Goal: Check status: Check status

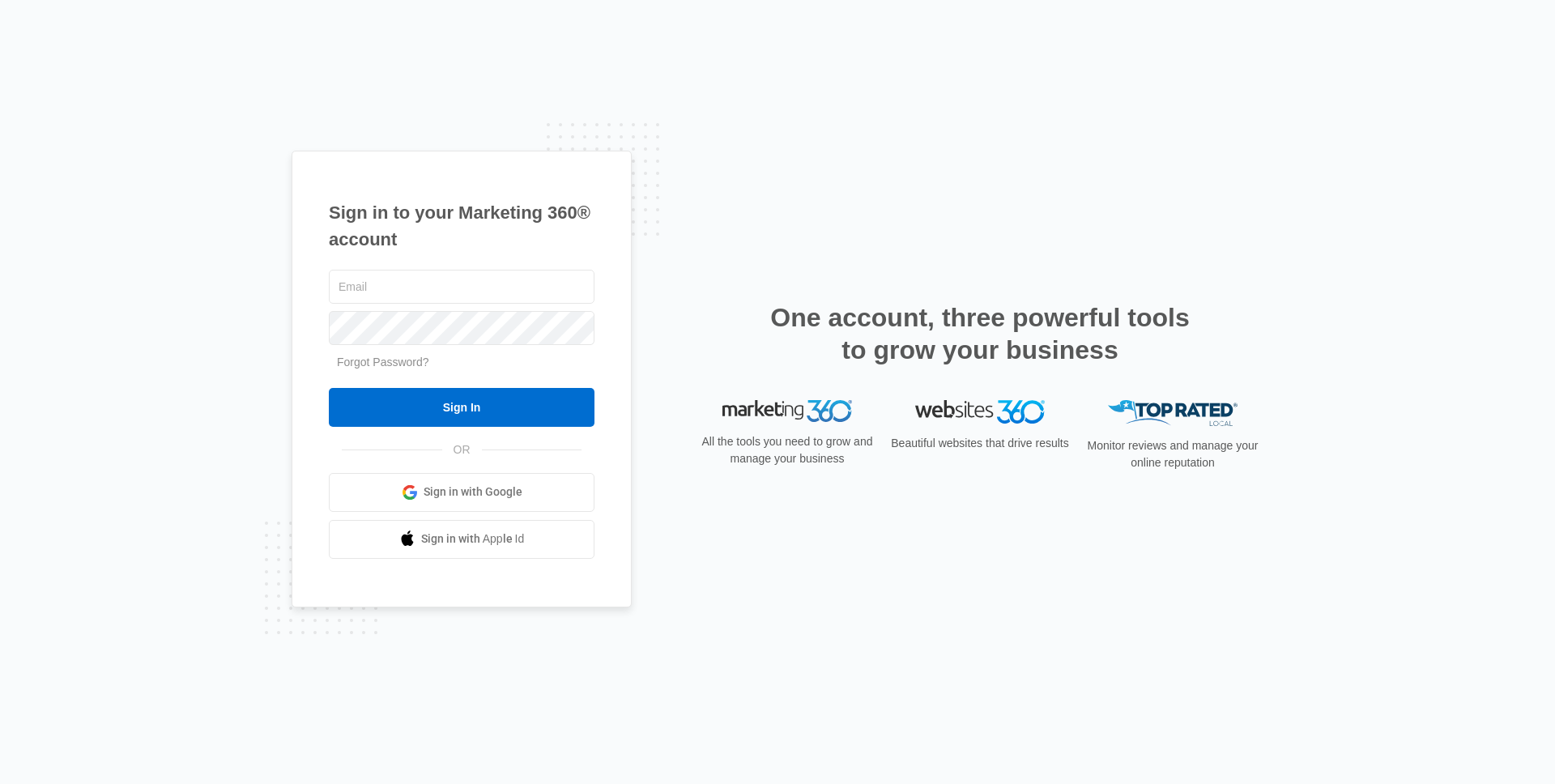
scroll to position [904, 0]
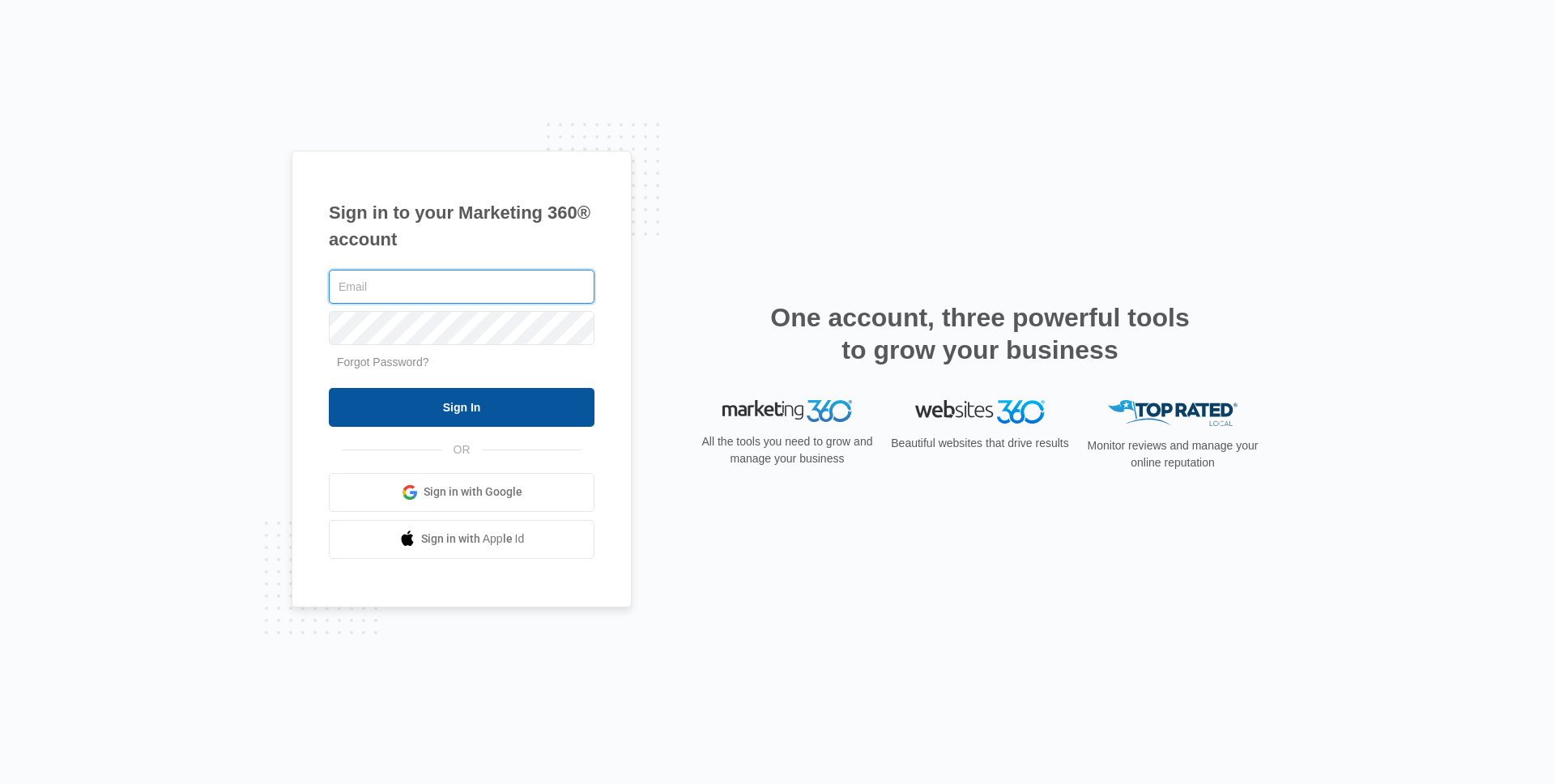
type input "[PERSON_NAME][EMAIL_ADDRESS][PERSON_NAME][DOMAIN_NAME]"
click at [458, 413] on input "Sign In" at bounding box center [461, 408] width 266 height 39
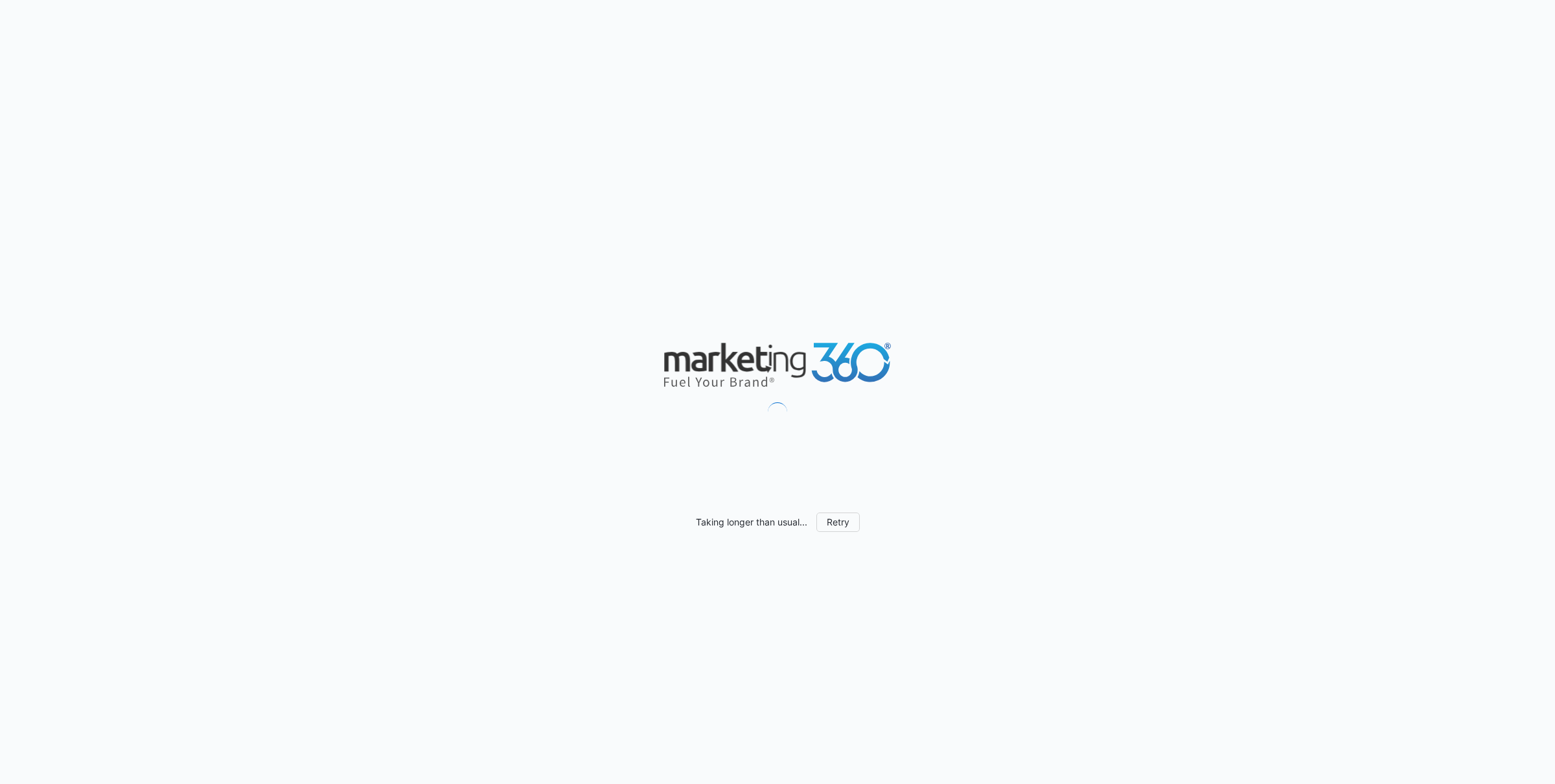
scroll to position [568, 0]
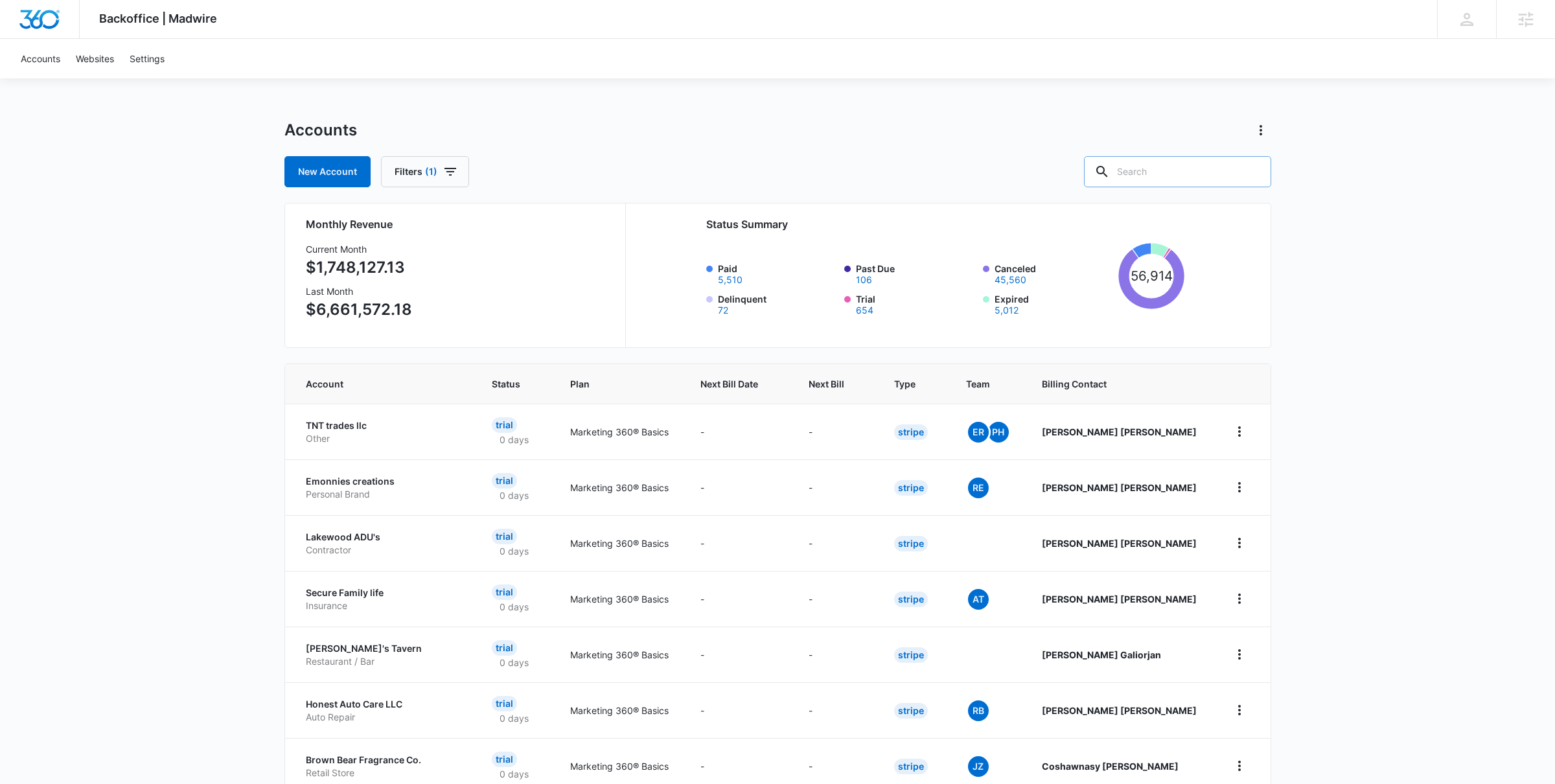
click at [1160, 169] on input "text" at bounding box center [1177, 172] width 187 height 31
type input "multi-care"
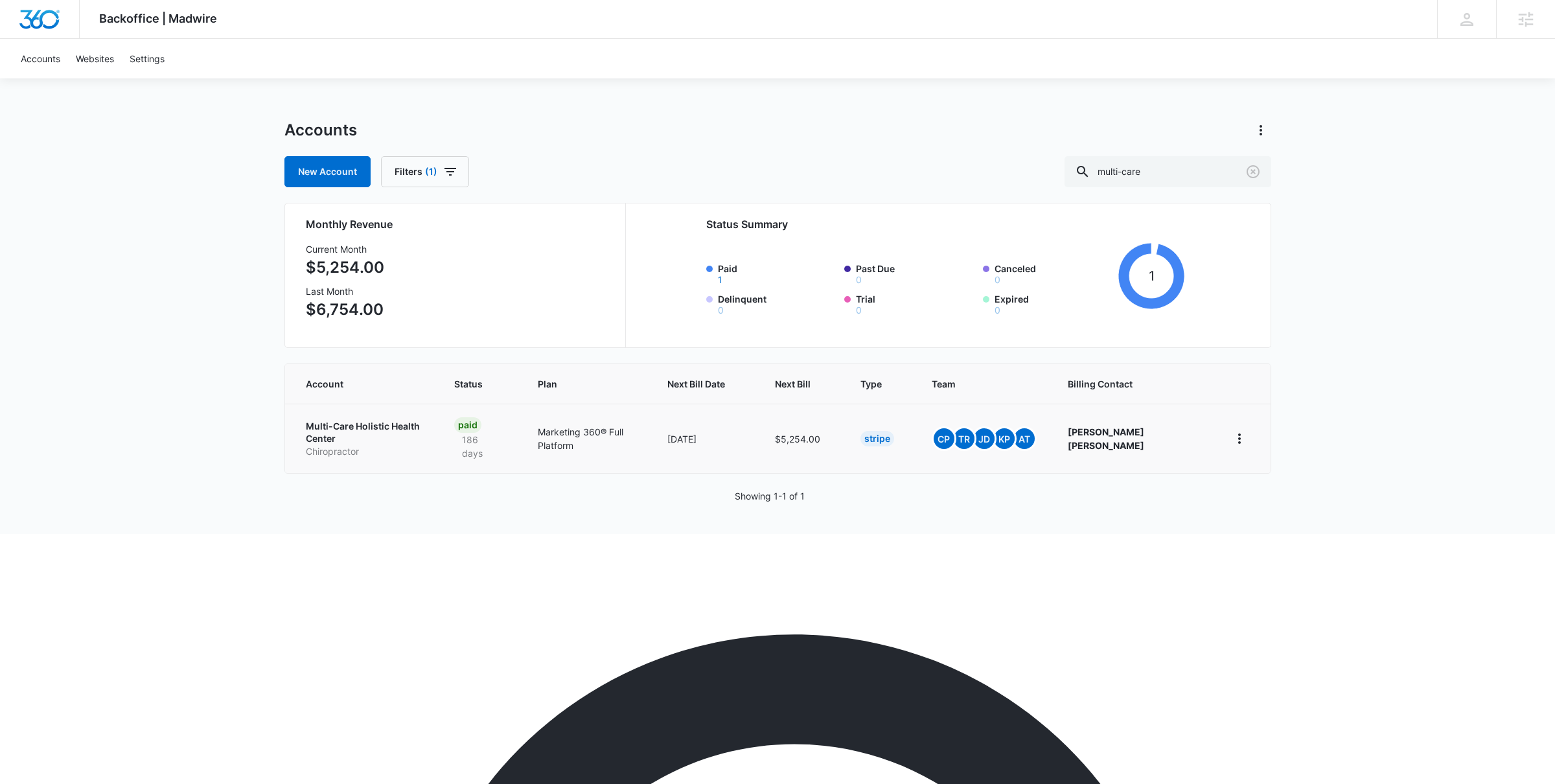
click at [386, 415] on td "Multi-Care Holistic Health Center Chiropractor" at bounding box center [362, 438] width 154 height 69
click at [386, 426] on p "Multi-Care Holistic Health Center" at bounding box center [365, 432] width 118 height 25
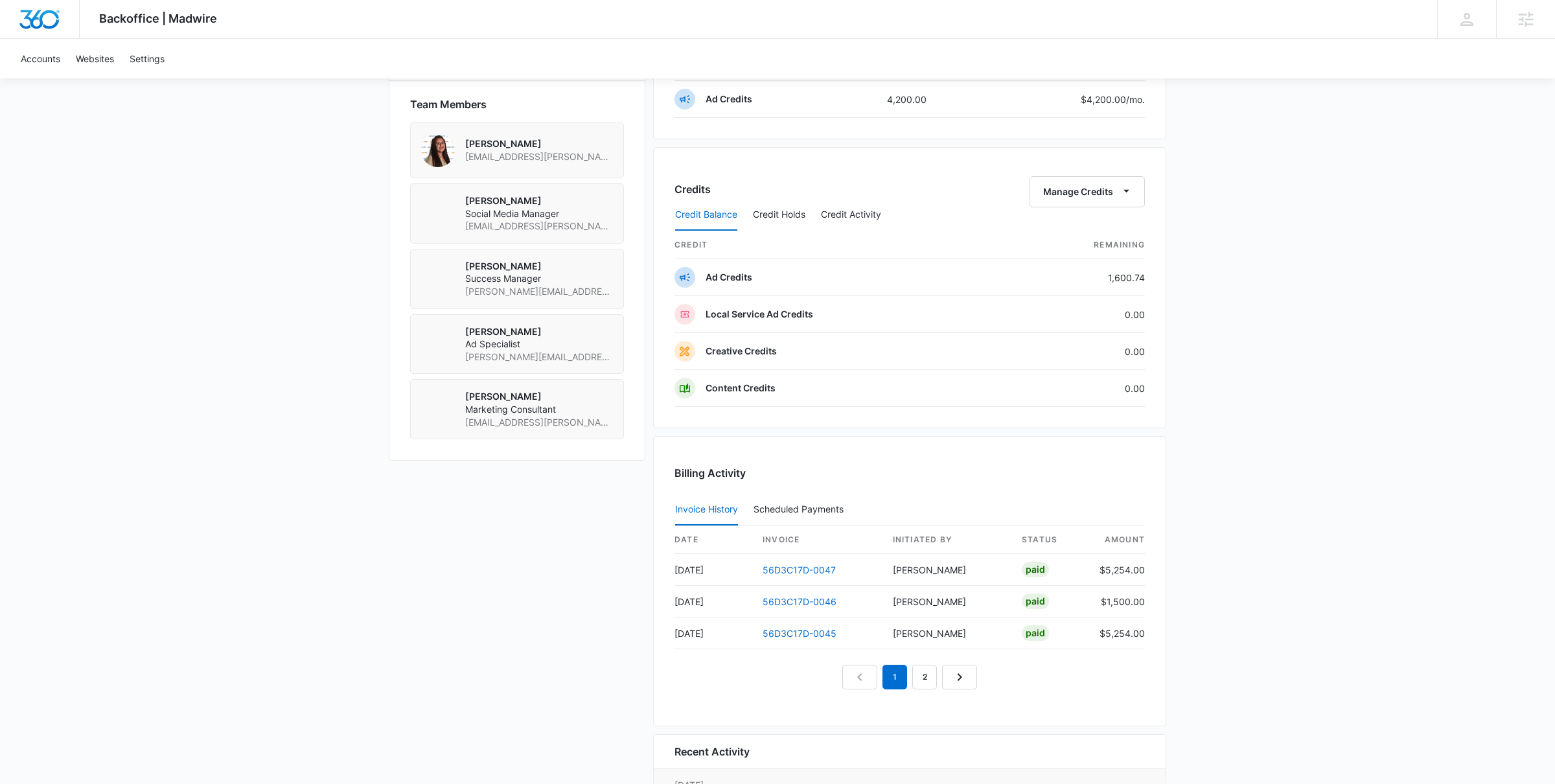
scroll to position [950, 0]
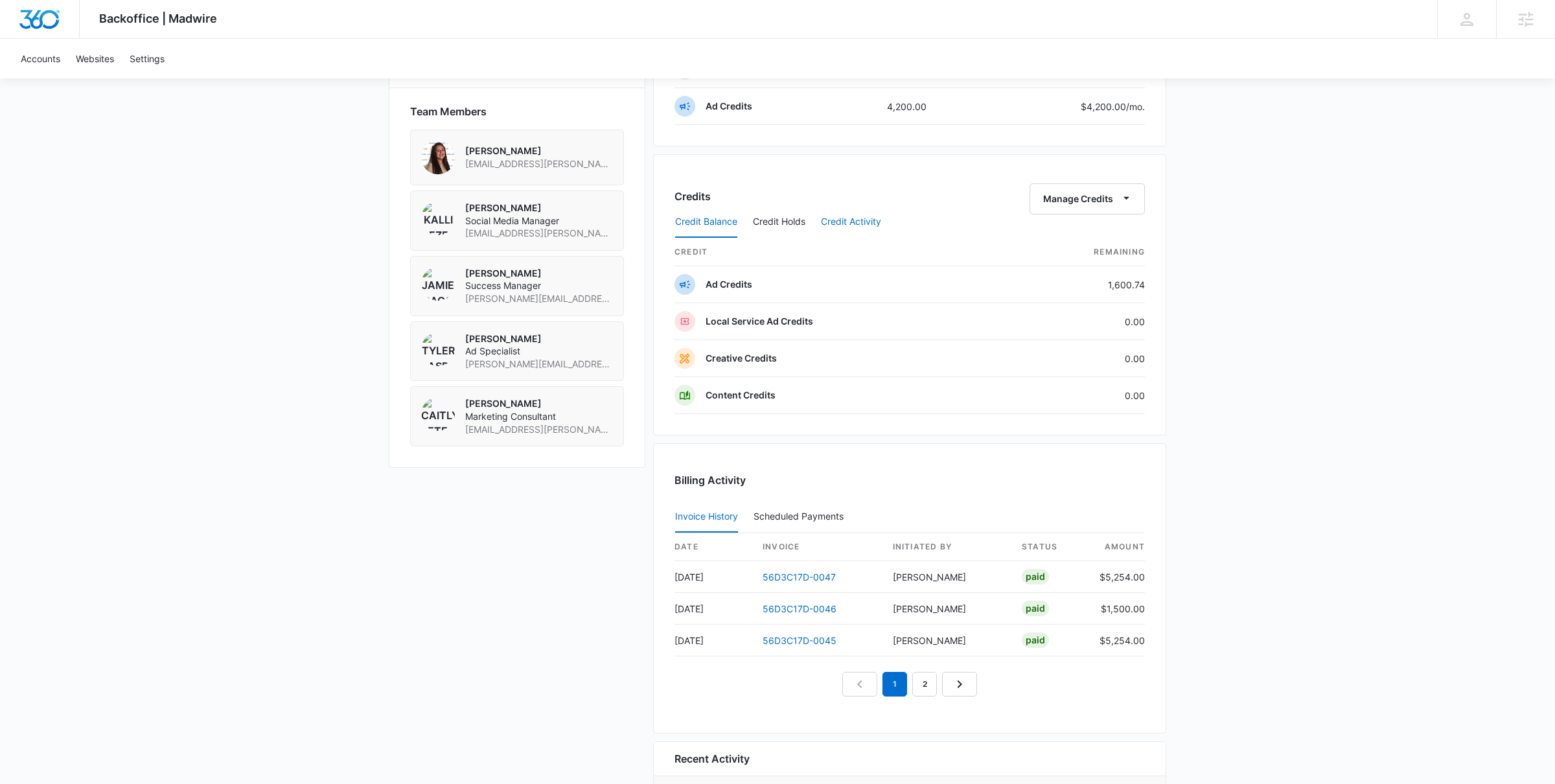
click at [827, 230] on button "Credit Activity" at bounding box center [851, 223] width 60 height 31
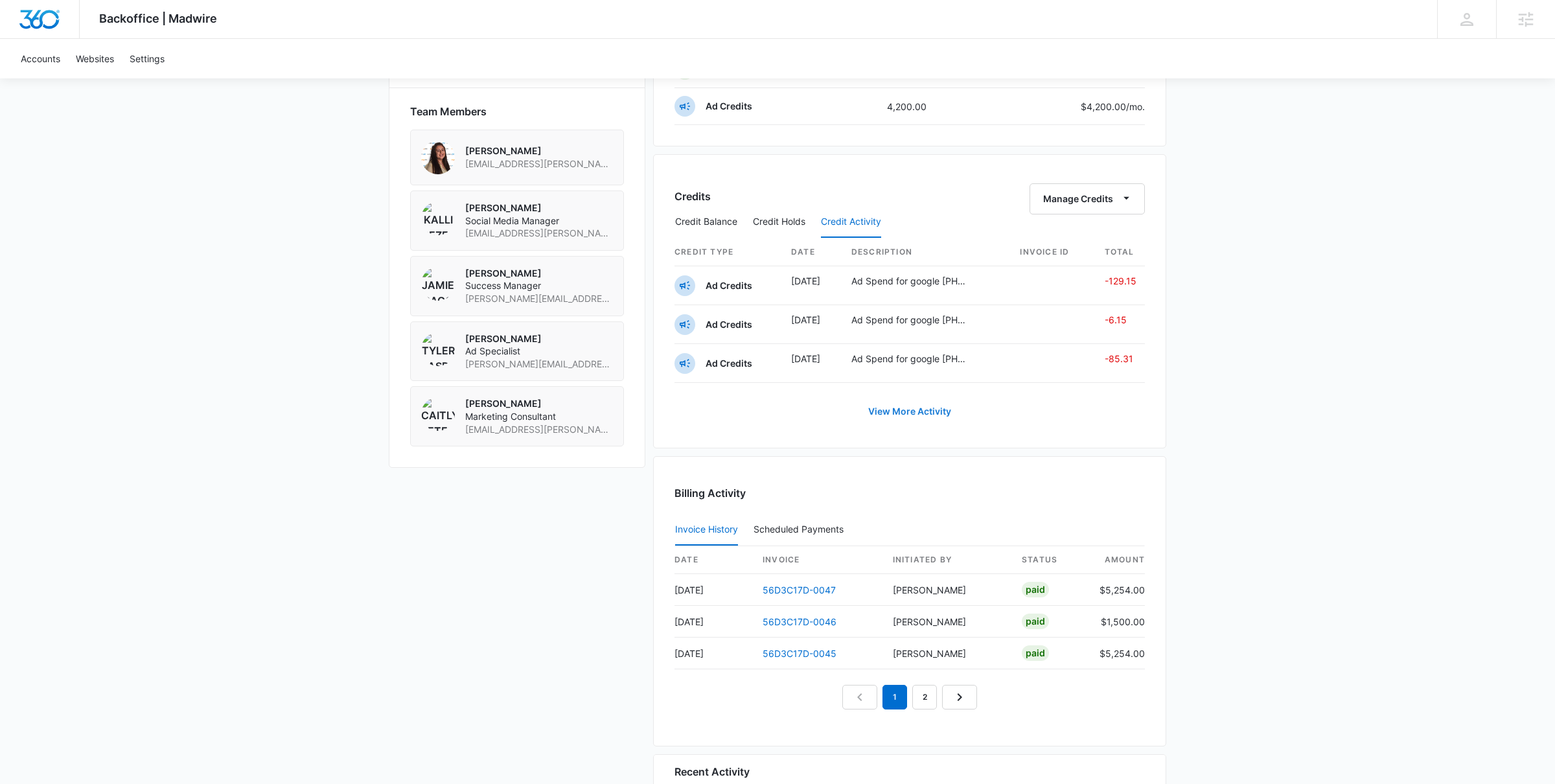
click at [938, 417] on link "View More Activity" at bounding box center [910, 412] width 109 height 31
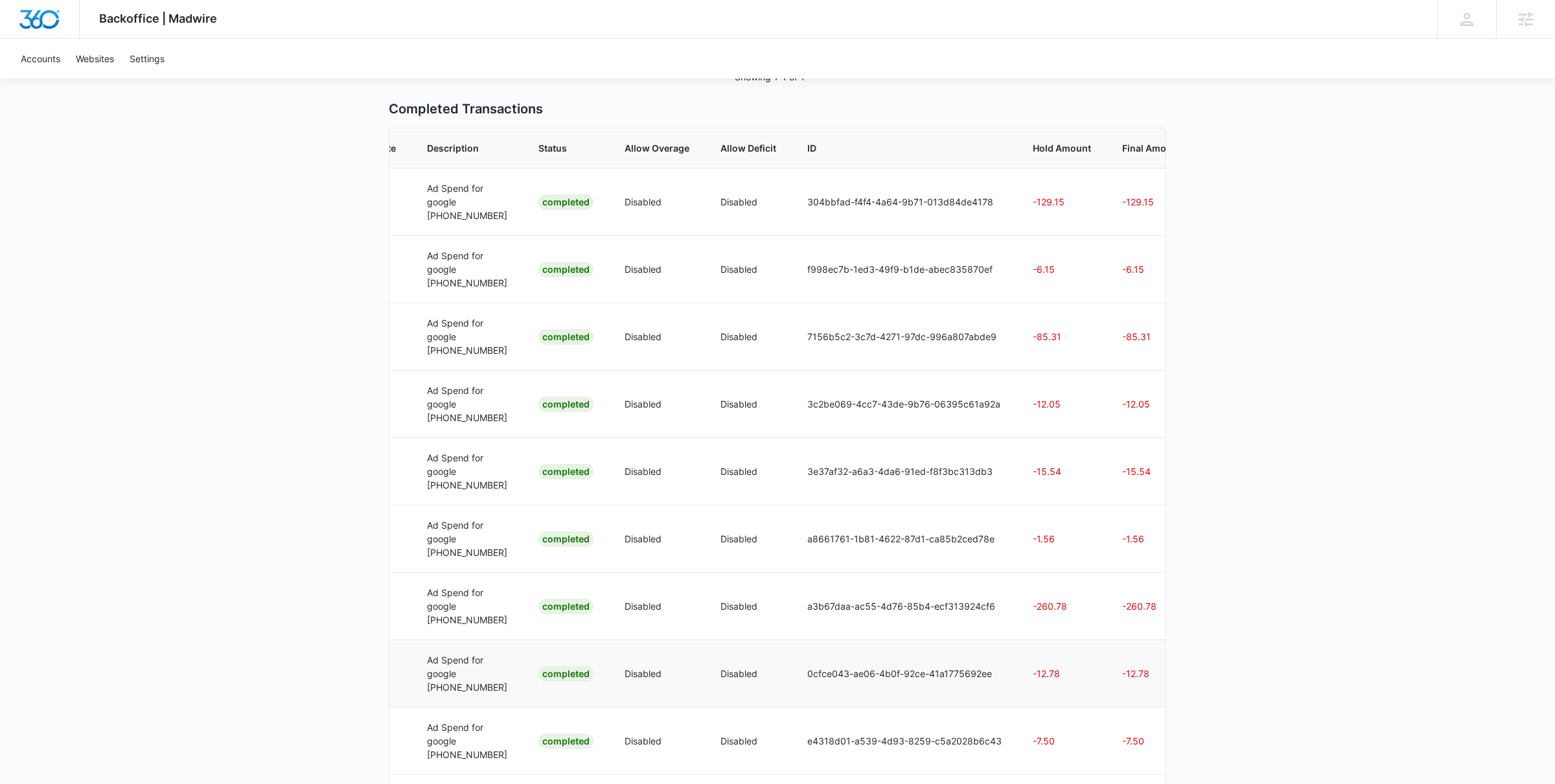
scroll to position [597, 0]
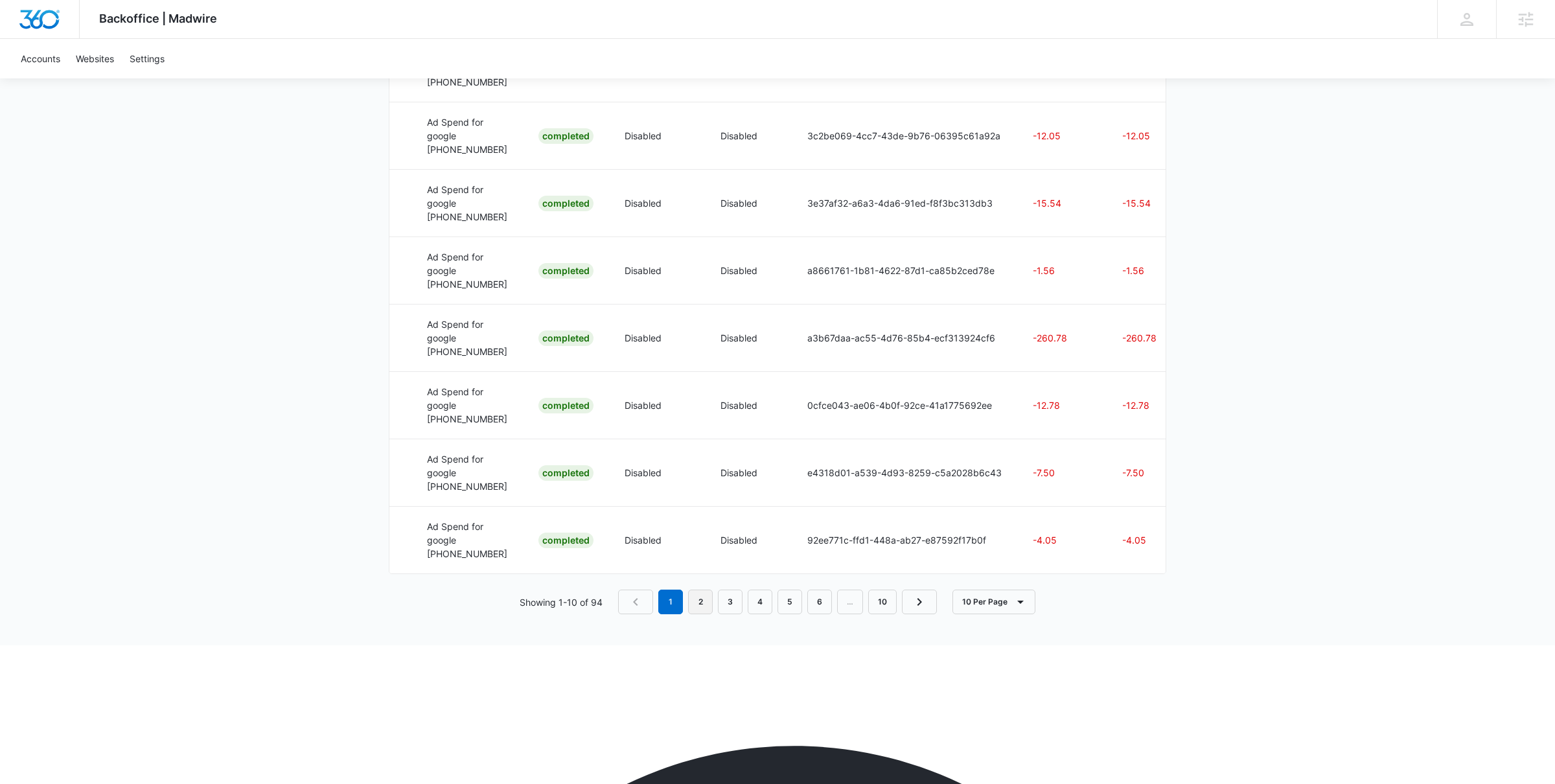
click at [699, 614] on link "2" at bounding box center [700, 601] width 24 height 24
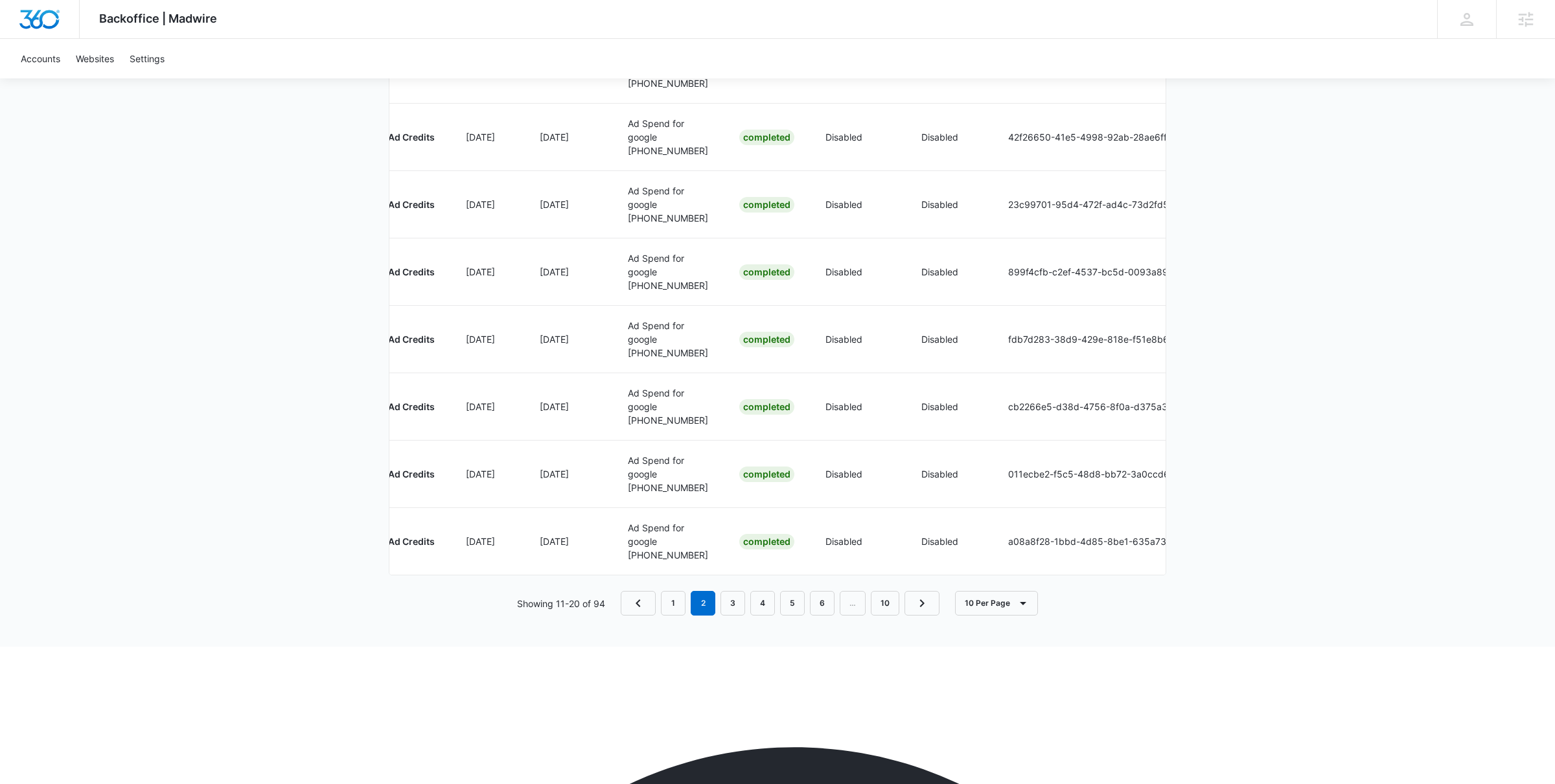
scroll to position [0, 83]
click at [733, 615] on link "3" at bounding box center [732, 603] width 24 height 24
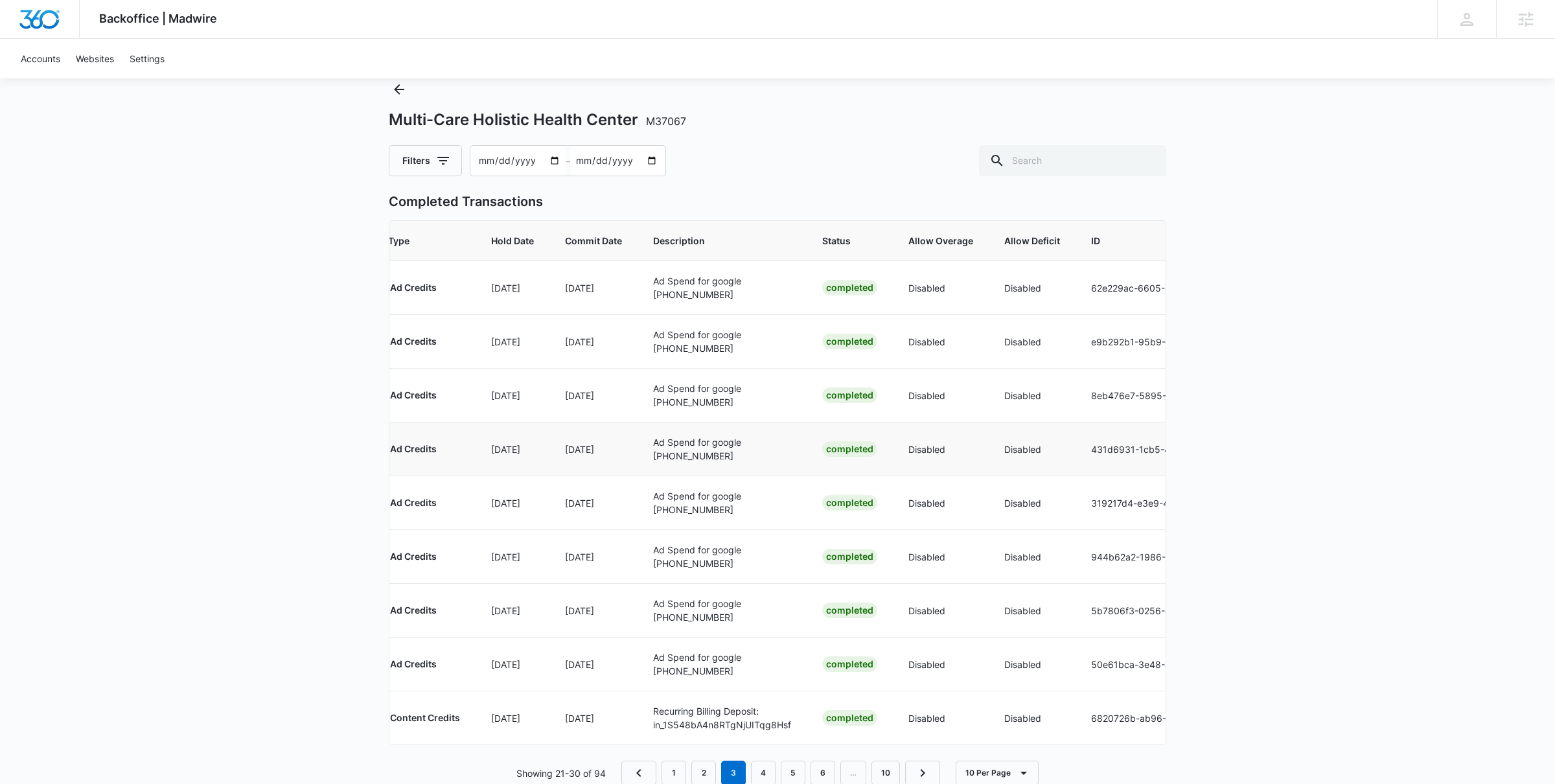
scroll to position [45, 0]
